Goal: Task Accomplishment & Management: Manage account settings

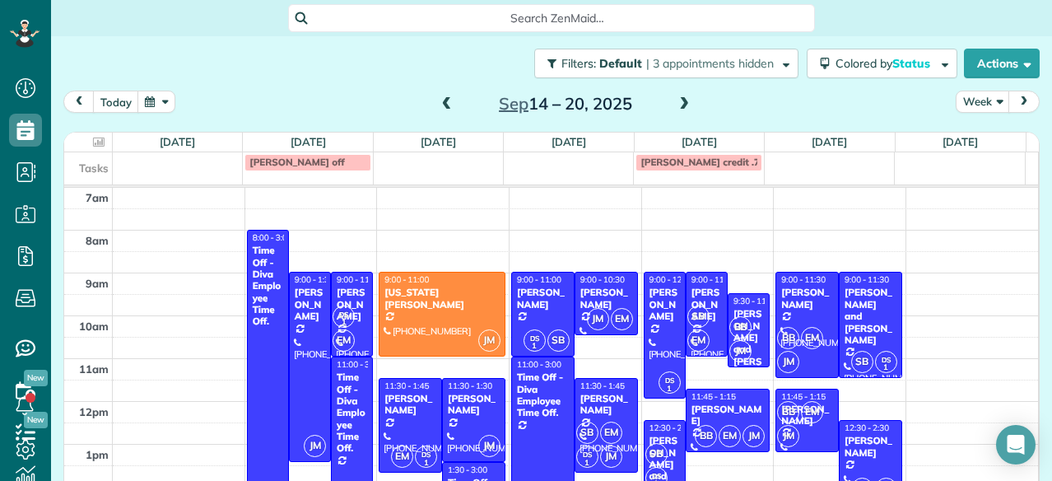
scroll to position [68, 0]
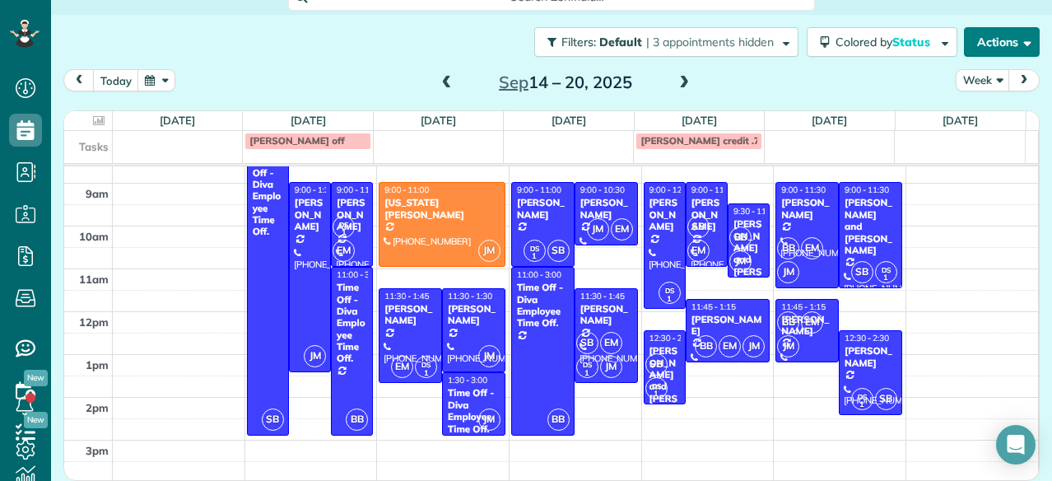
click at [964, 29] on button "Actions" at bounding box center [1002, 42] width 76 height 30
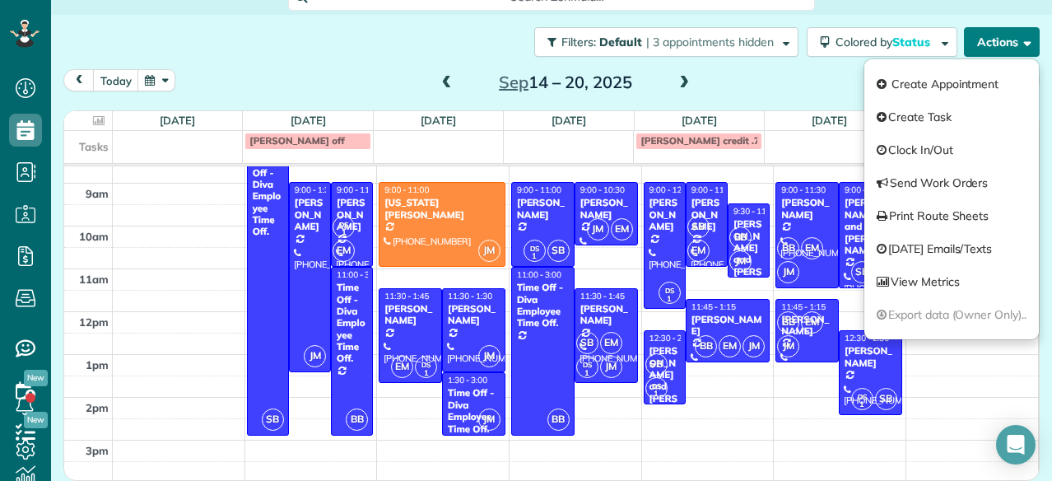
click at [1021, 35] on button "Actions" at bounding box center [1002, 42] width 76 height 30
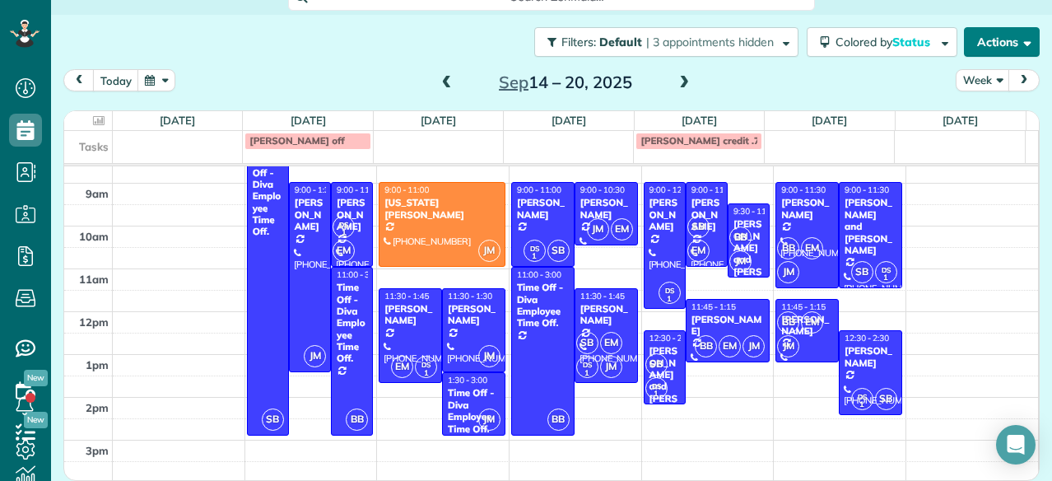
click at [988, 35] on button "Actions" at bounding box center [1002, 42] width 76 height 30
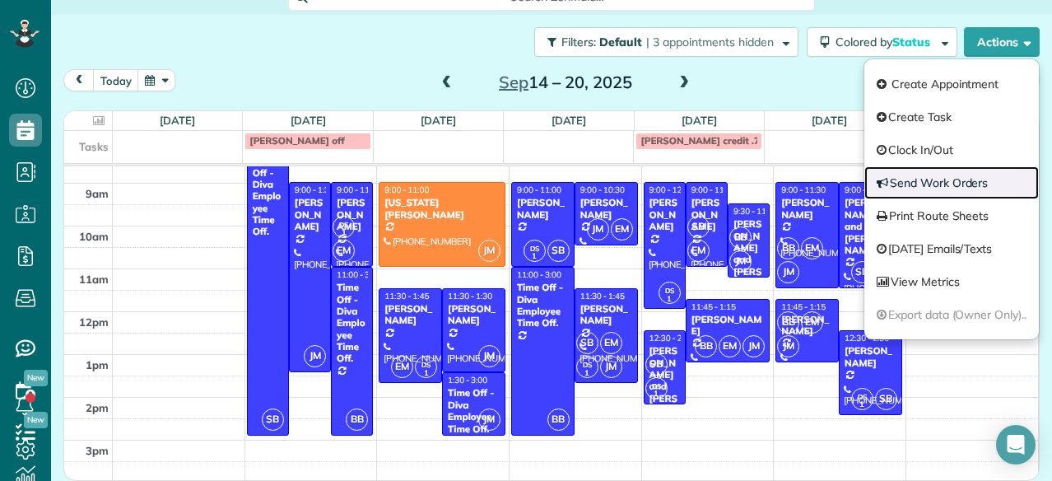
click at [915, 184] on link "Send Work Orders" at bounding box center [951, 182] width 175 height 33
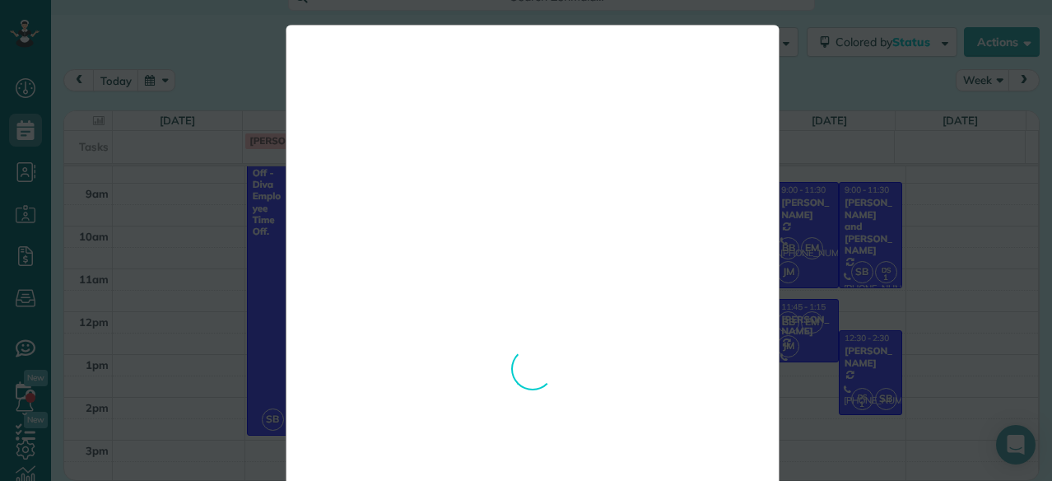
scroll to position [0, 0]
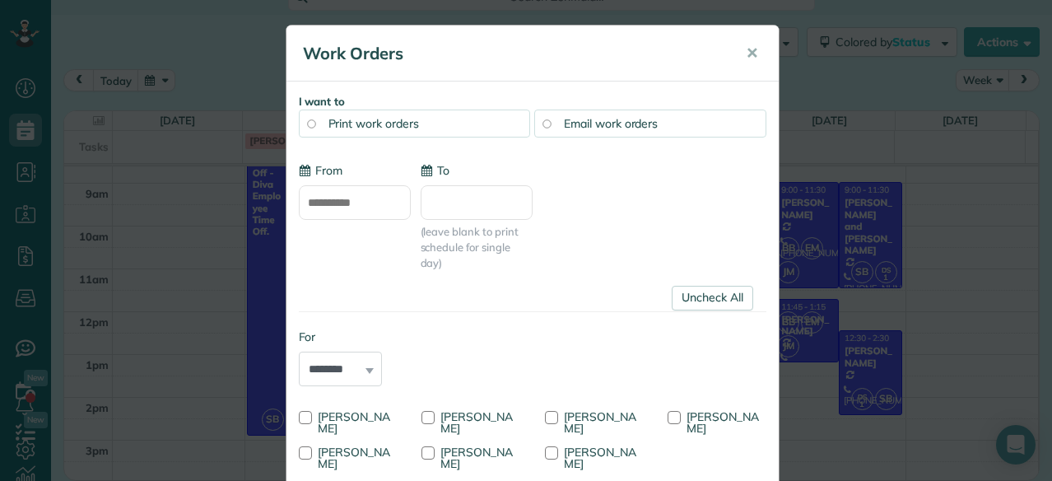
type input "**********"
click at [611, 126] on span "Email work orders" at bounding box center [611, 123] width 94 height 15
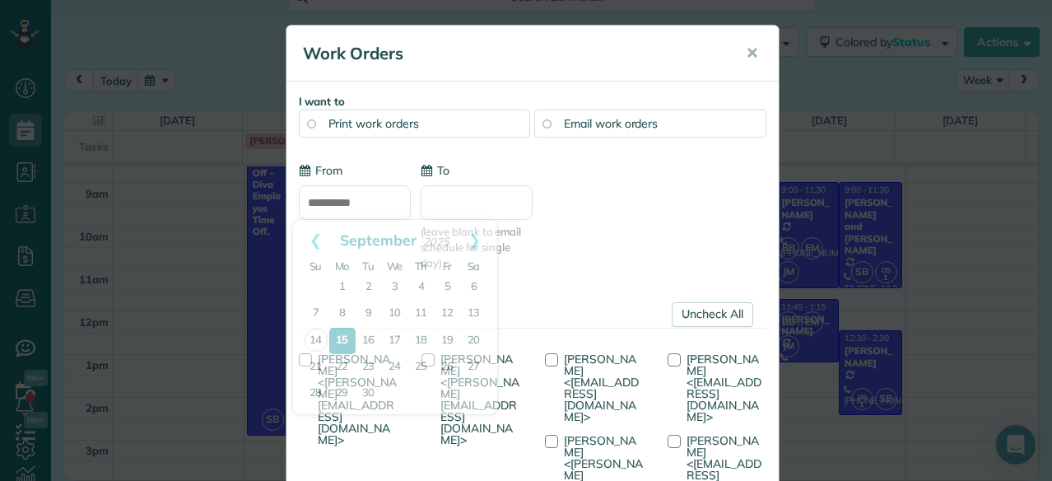
click at [366, 203] on input "**********" at bounding box center [355, 202] width 112 height 35
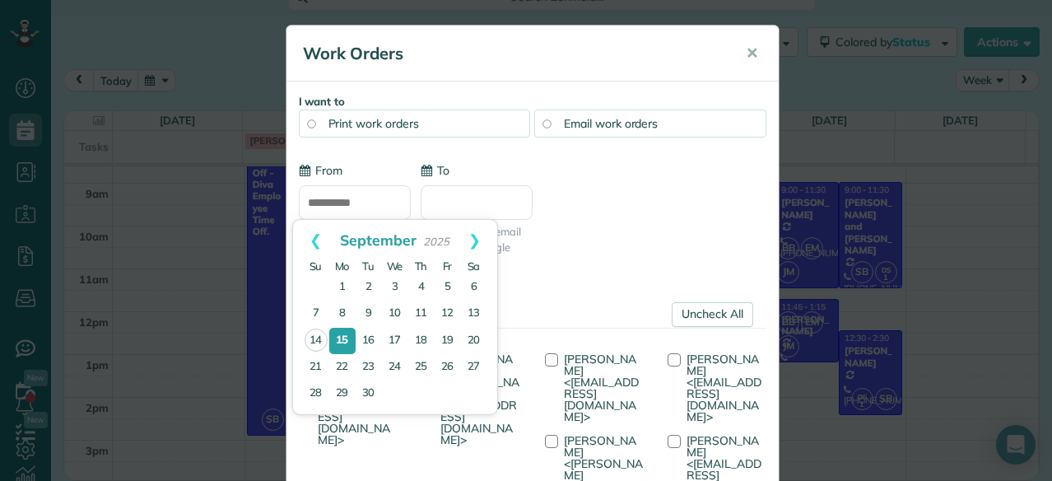
drag, startPoint x: 348, startPoint y: 333, endPoint x: 460, endPoint y: 197, distance: 176.6
click at [460, 197] on body "Dashboard Scheduling Calendar View List View Dispatch View - Weekly scheduling …" at bounding box center [526, 240] width 1052 height 481
click at [460, 197] on input "To" at bounding box center [477, 202] width 112 height 35
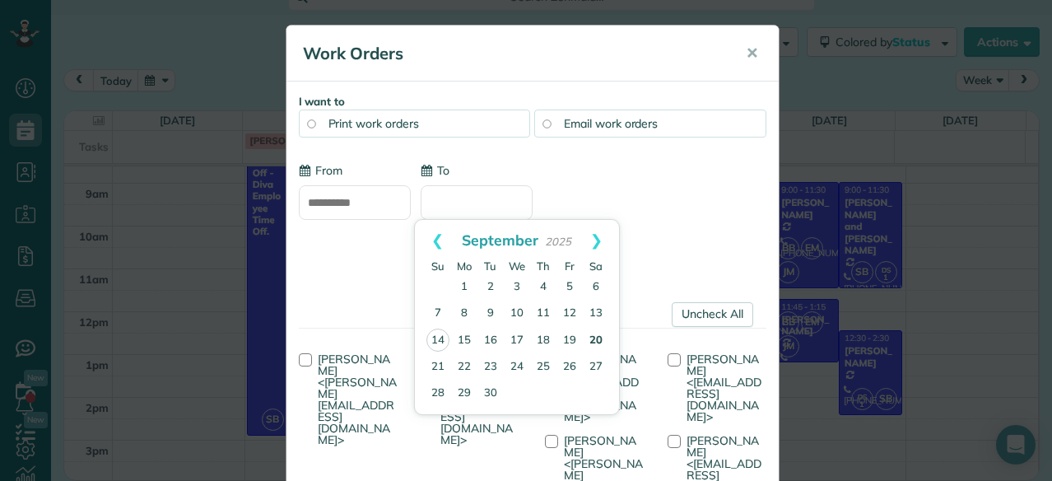
click at [591, 333] on link "20" at bounding box center [596, 341] width 26 height 26
type input "**********"
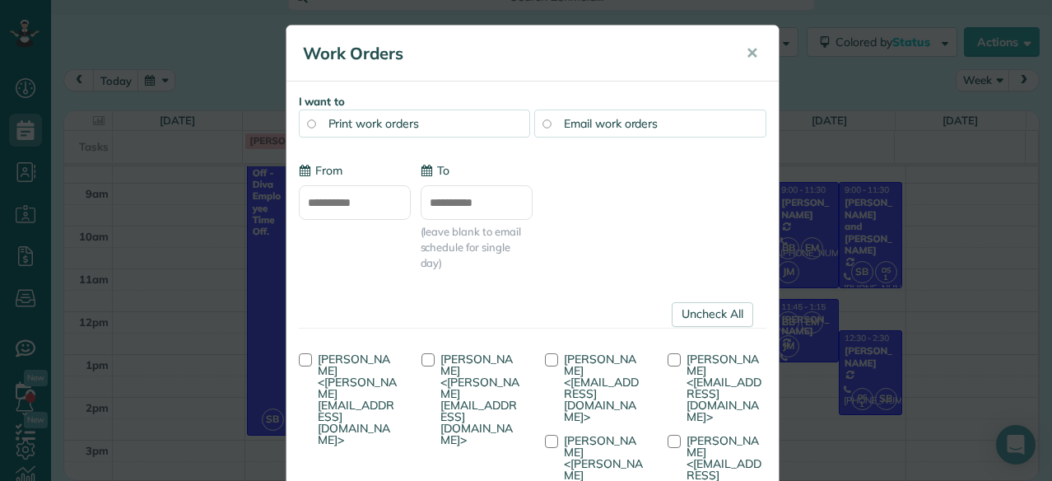
click at [719, 305] on link "Uncheck All" at bounding box center [712, 314] width 81 height 25
click at [598, 370] on span "[PERSON_NAME] <[EMAIL_ADDRESS][DOMAIN_NAME]>" at bounding box center [601, 387] width 75 height 72
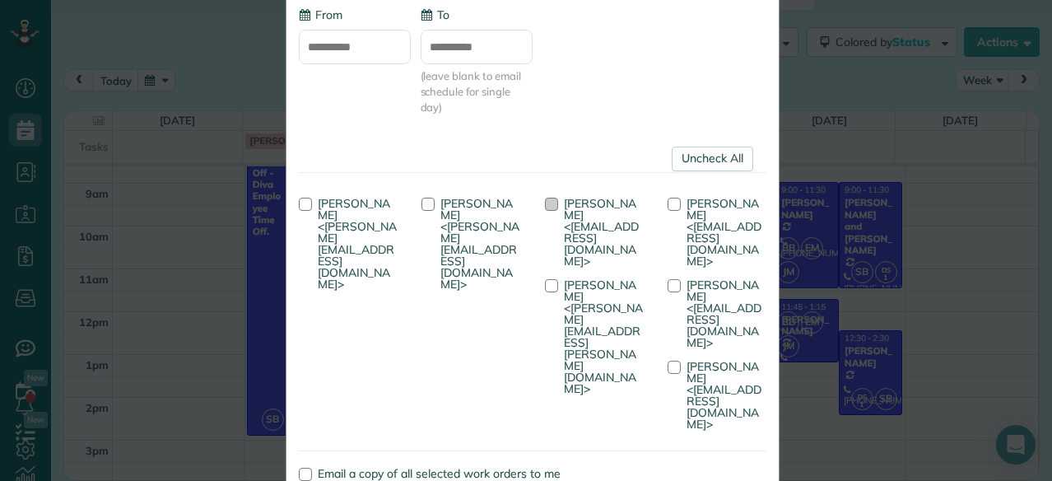
scroll to position [178, 0]
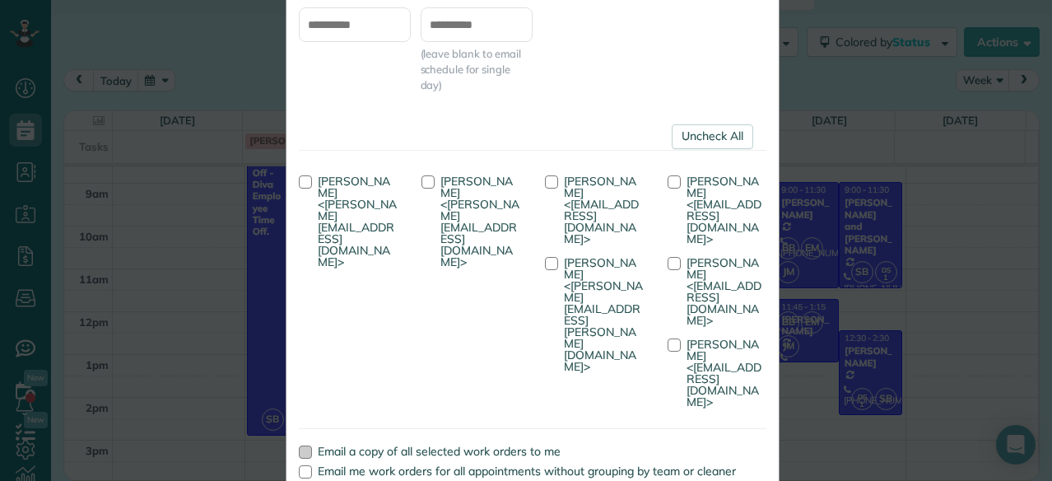
click at [299, 445] on div at bounding box center [305, 451] width 13 height 13
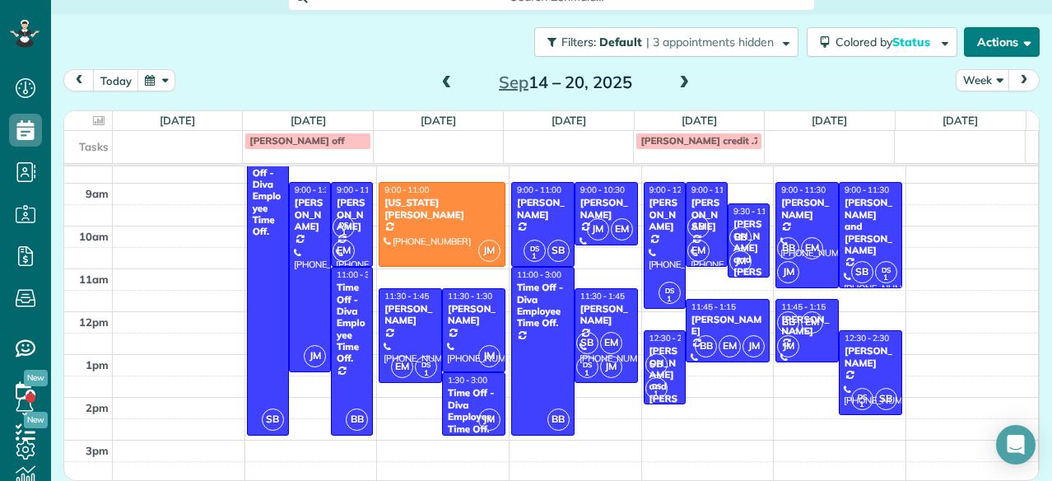
click at [993, 33] on button "Actions" at bounding box center [1002, 42] width 76 height 30
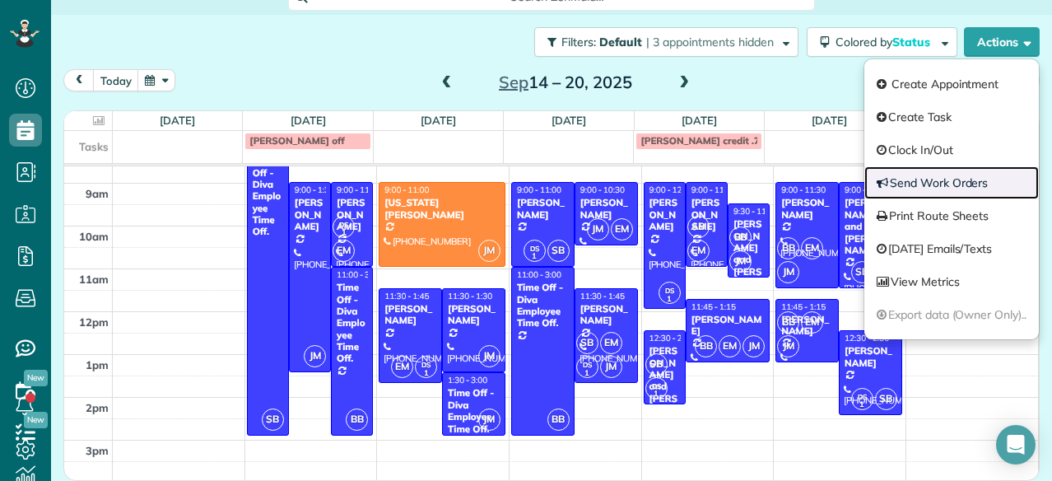
click at [899, 182] on link "Send Work Orders" at bounding box center [951, 182] width 175 height 33
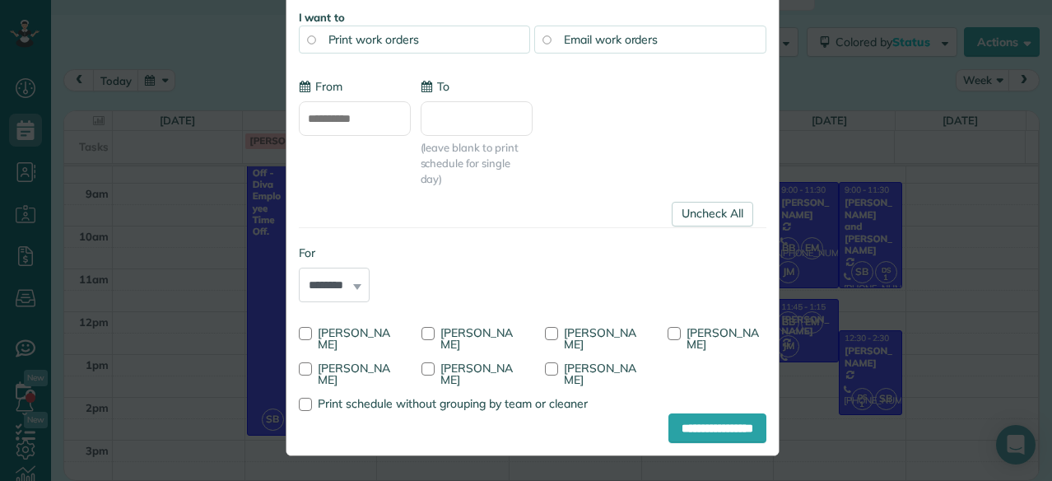
scroll to position [0, 0]
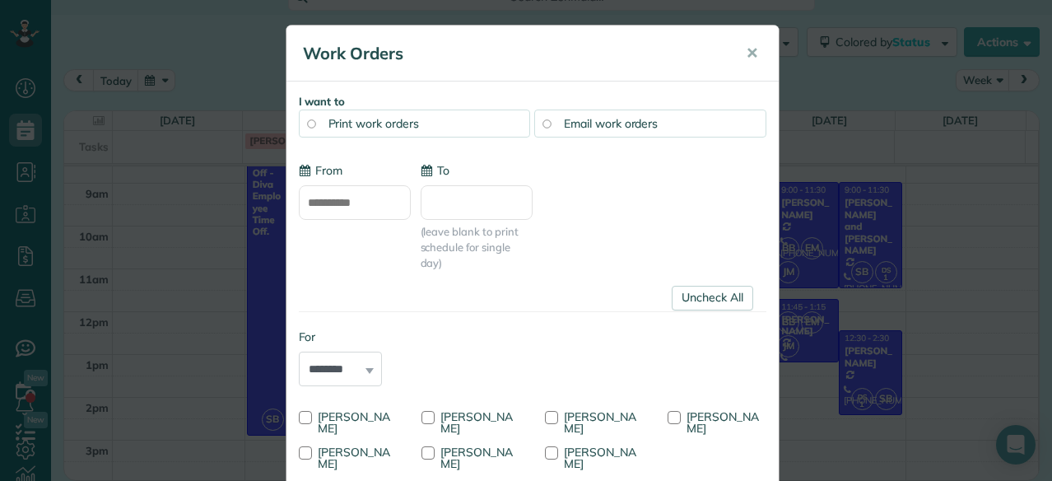
type input "**********"
click at [594, 119] on span "Email work orders" at bounding box center [611, 123] width 94 height 15
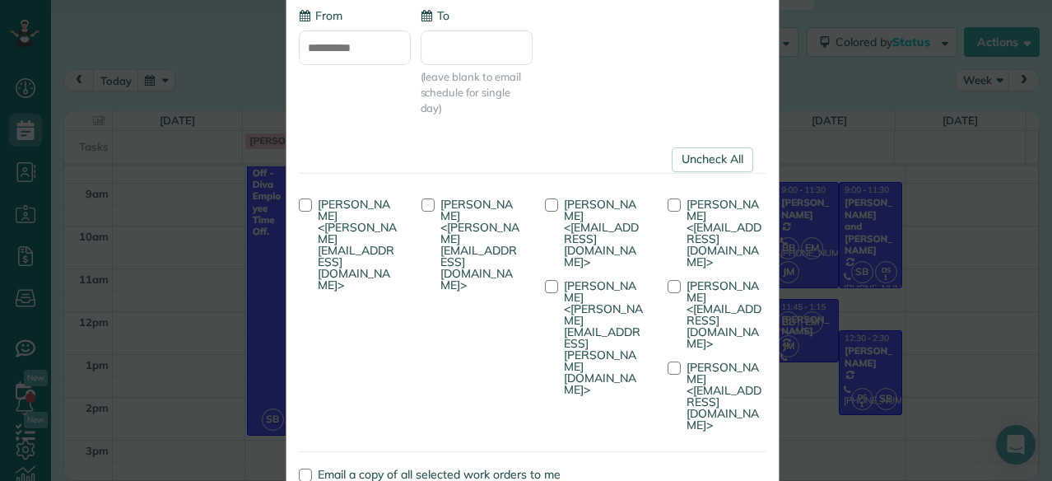
scroll to position [186, 0]
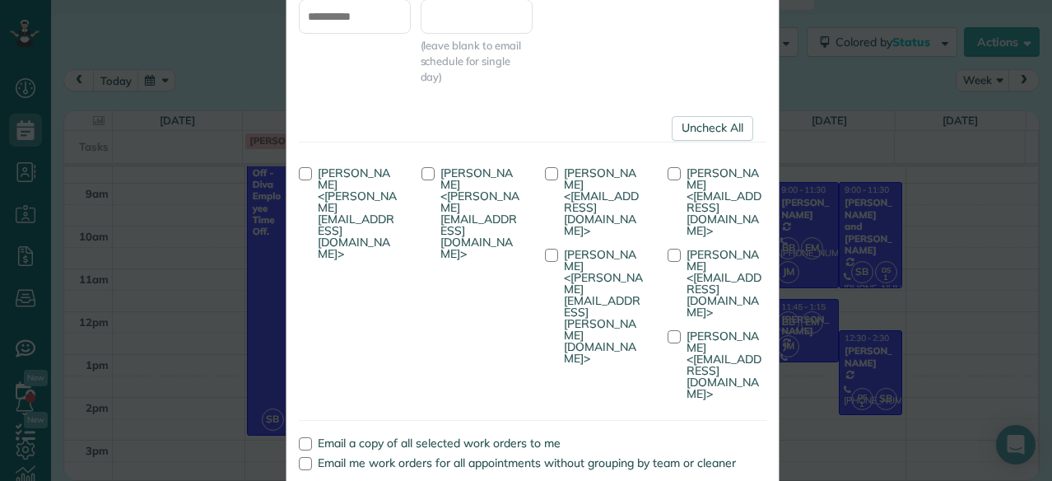
click at [710, 116] on link "Uncheck All" at bounding box center [712, 128] width 81 height 25
click at [598, 187] on span "[PERSON_NAME] <[EMAIL_ADDRESS][DOMAIN_NAME]>" at bounding box center [601, 201] width 75 height 72
click at [307, 437] on label "Email a copy of all selected work orders to me" at bounding box center [533, 443] width 468 height 12
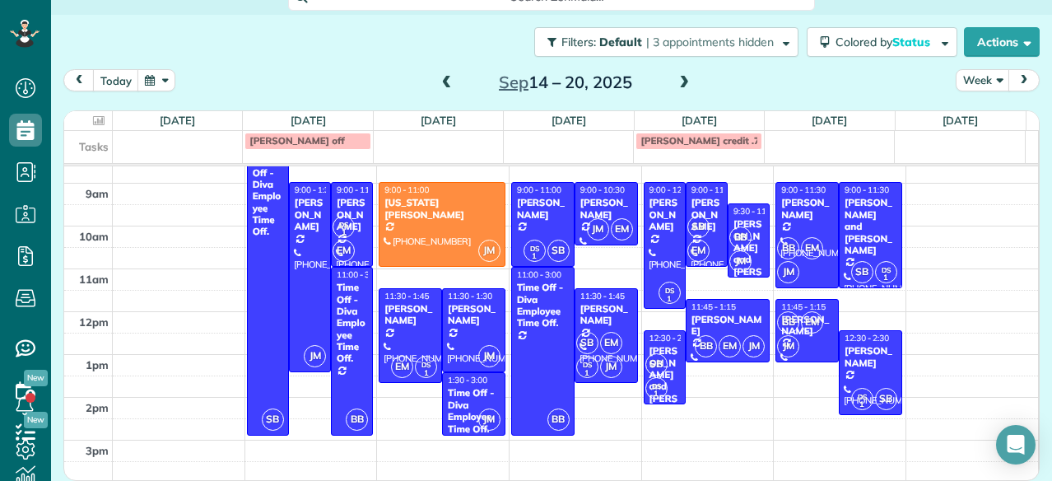
click at [679, 76] on span at bounding box center [684, 83] width 18 height 15
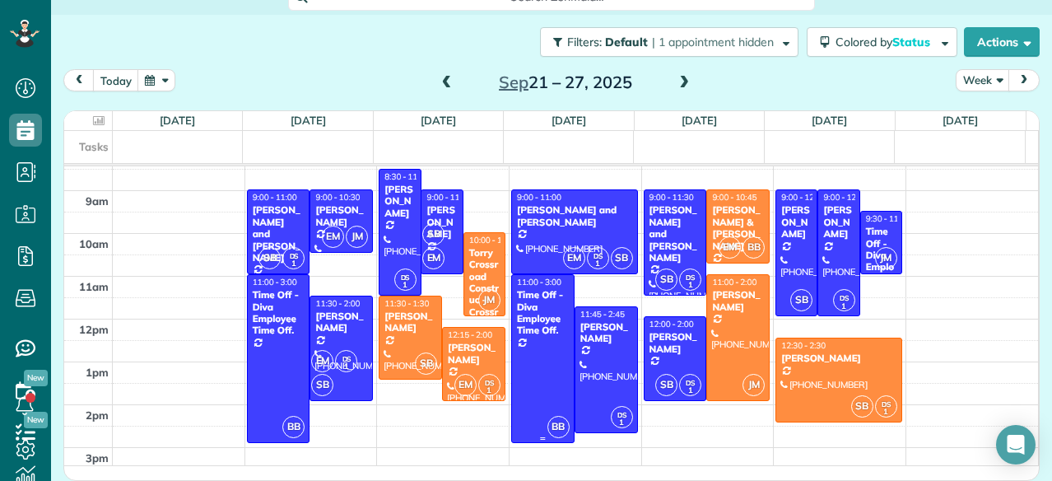
scroll to position [59, 0]
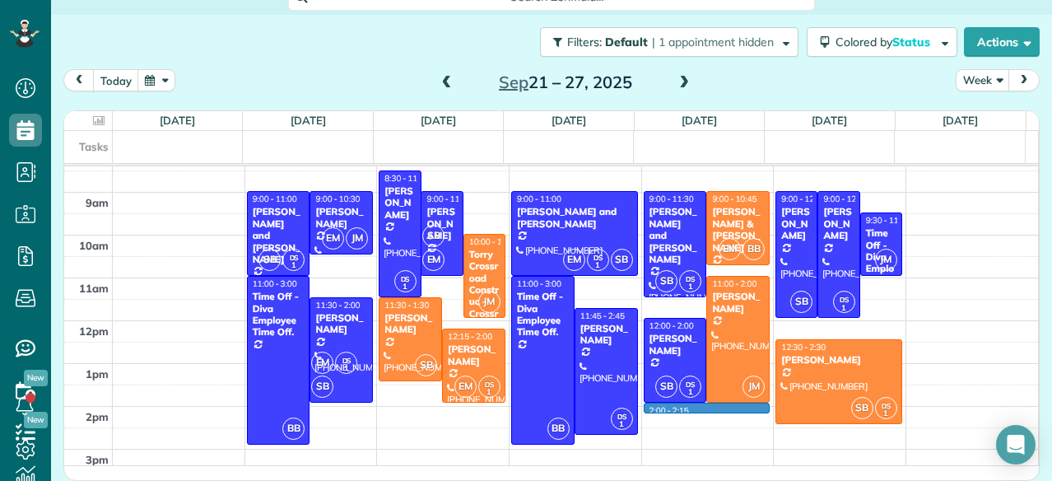
click at [715, 403] on div "7am 8am 9am 10am 11am 12pm 1pm 2pm 3pm 4pm 5pm 6pm 7pm 8pm 9pm 10pm 11pm SB DS …" at bounding box center [551, 470] width 974 height 727
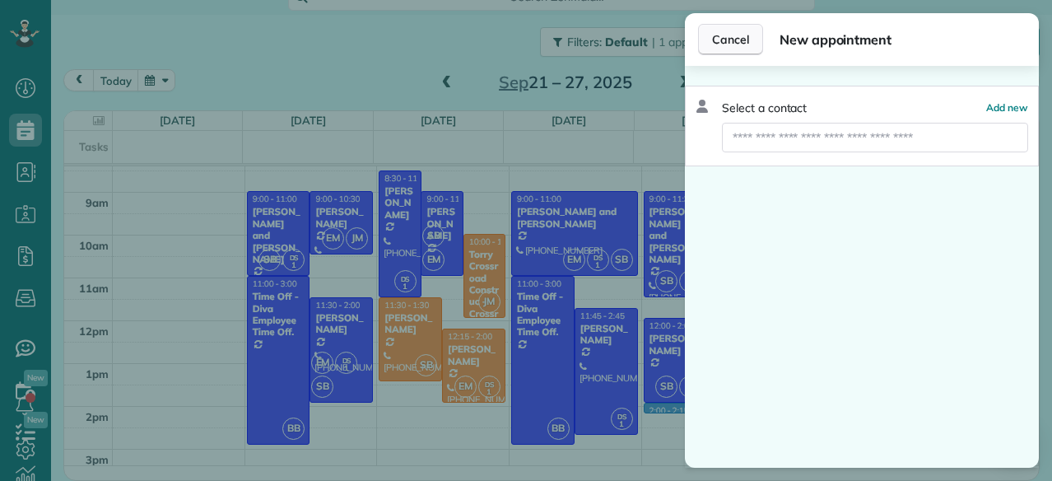
click at [739, 33] on span "Cancel" at bounding box center [730, 39] width 37 height 16
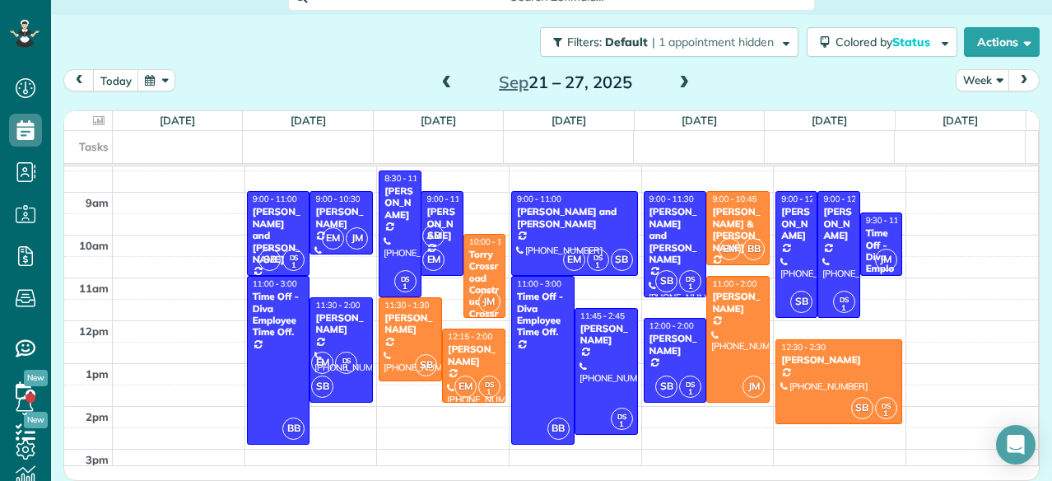
click at [706, 394] on link "JM 11:00 - 2:00 [PERSON_NAME] [PHONE_NUMBER] [STREET_ADDRESS][PERSON_NAME]" at bounding box center [737, 339] width 63 height 127
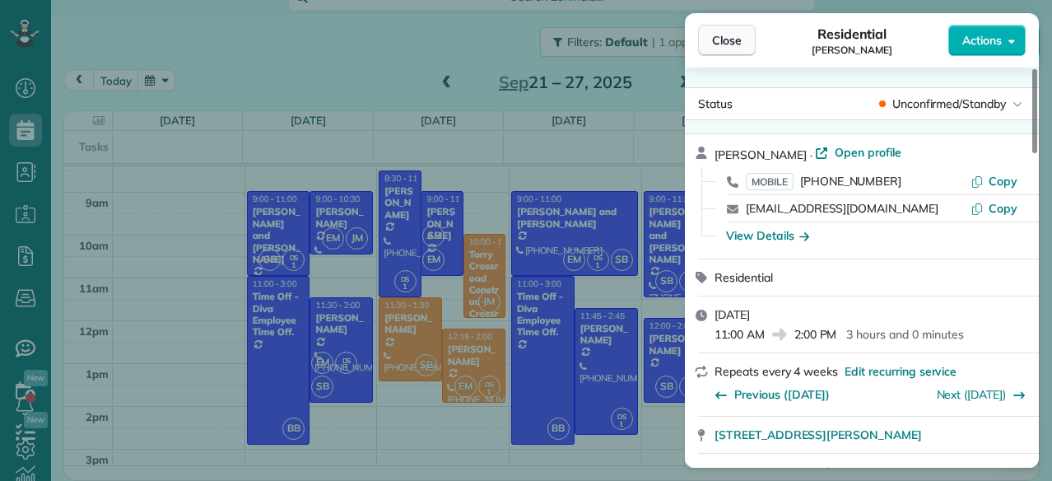
click at [743, 30] on button "Close" at bounding box center [727, 40] width 58 height 31
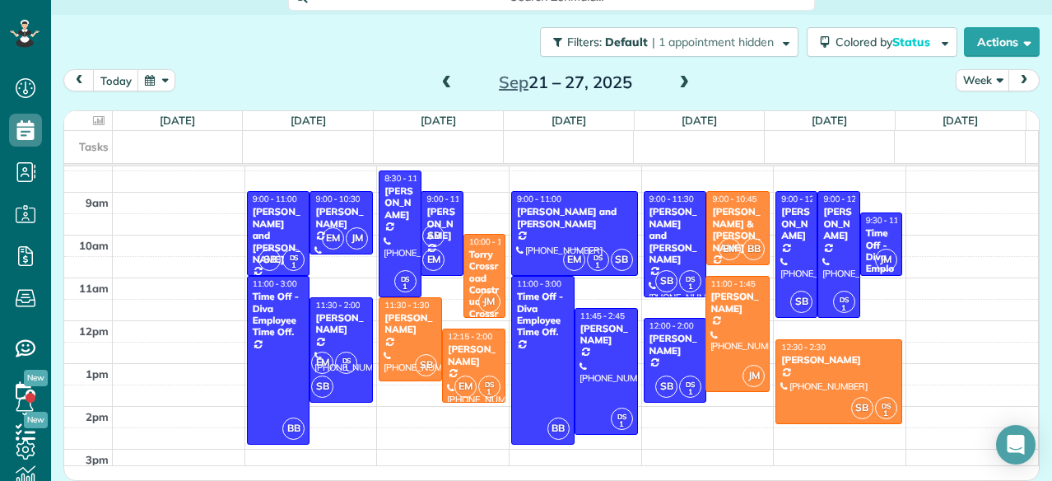
drag, startPoint x: 715, startPoint y: 396, endPoint x: 714, endPoint y: 386, distance: 9.9
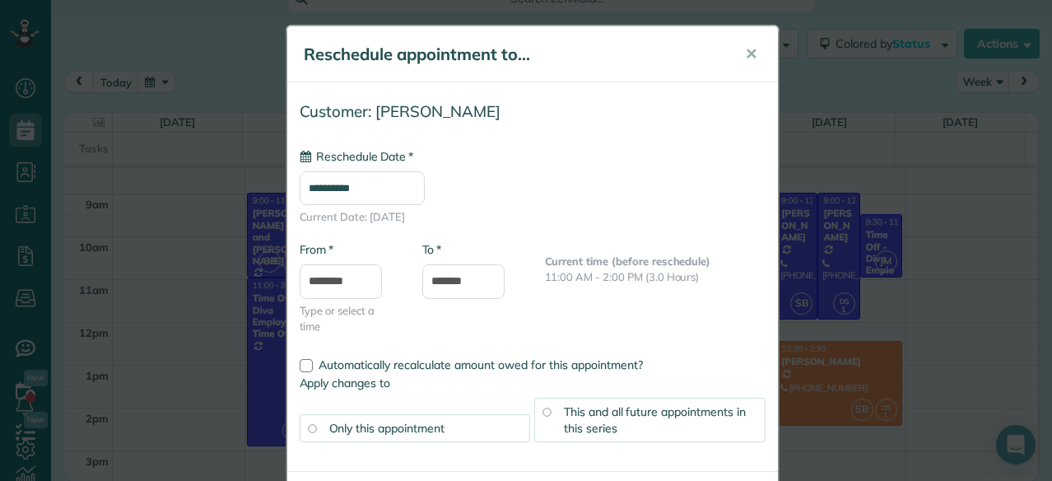
type input "**********"
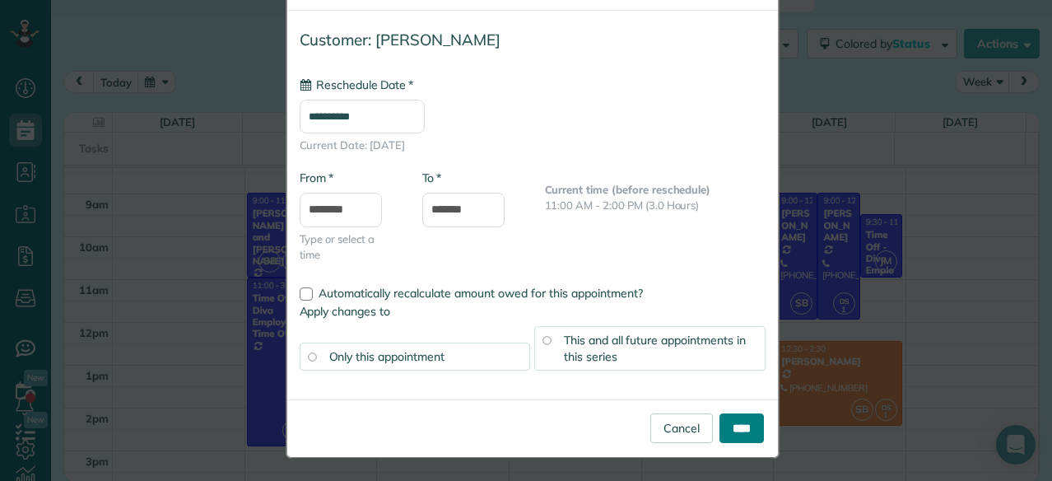
click at [720, 430] on input "****" at bounding box center [741, 428] width 44 height 30
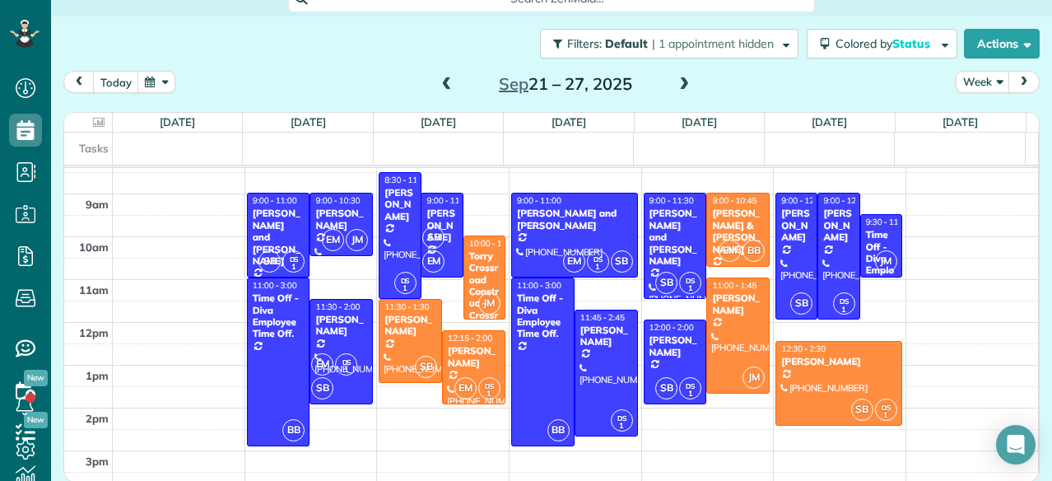
click at [438, 82] on span at bounding box center [447, 84] width 18 height 15
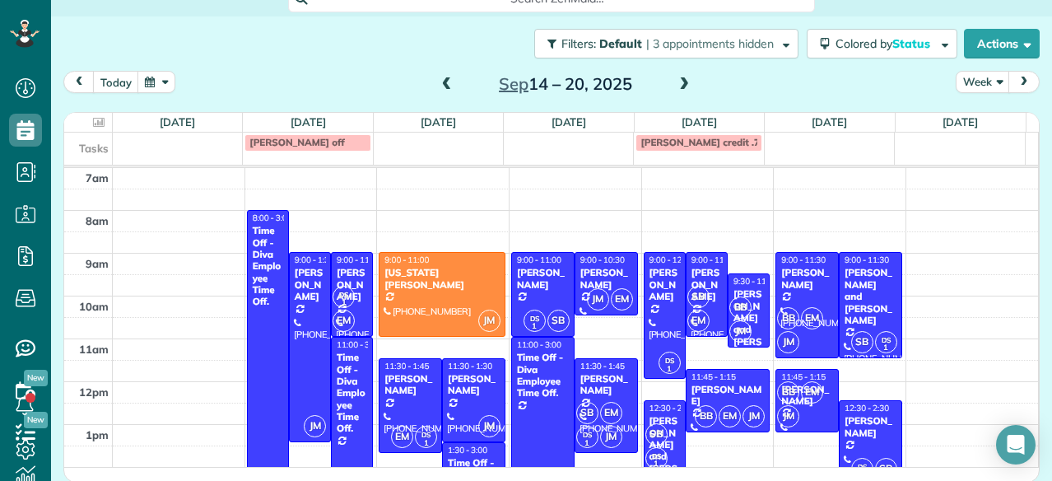
scroll to position [0, 0]
